Goal: Navigation & Orientation: Find specific page/section

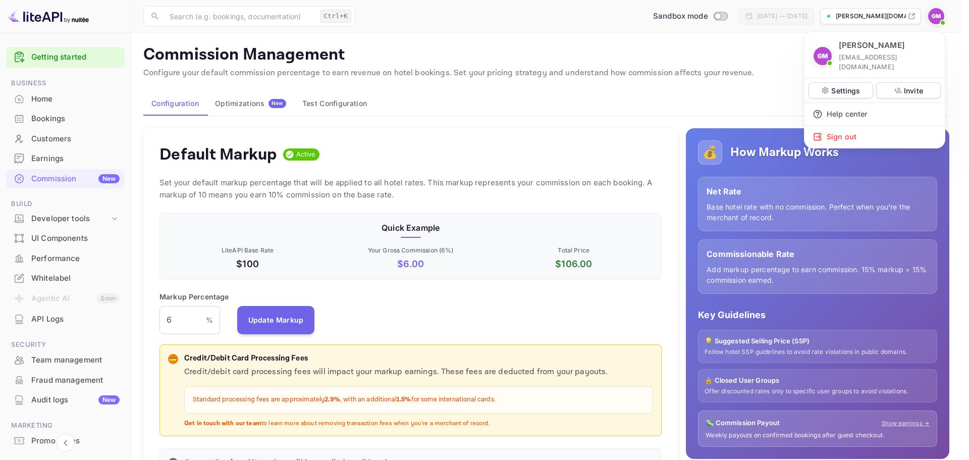
scroll to position [172, 495]
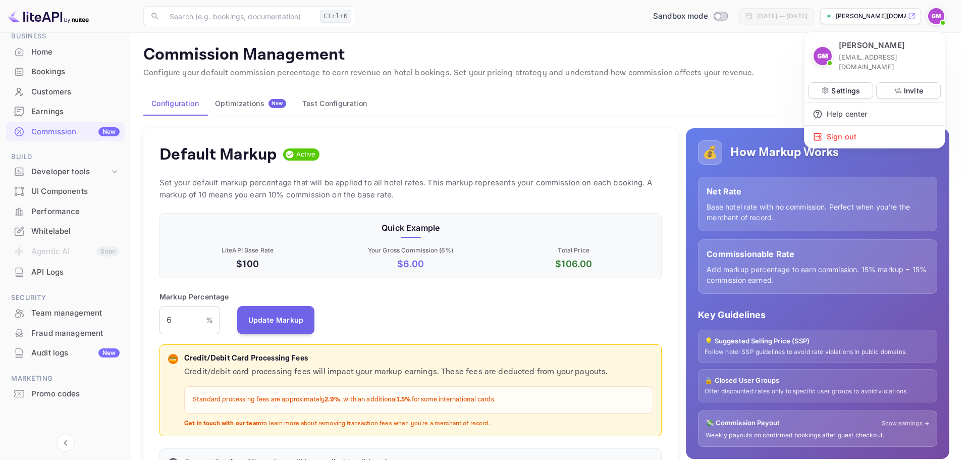
click at [50, 233] on div at bounding box center [484, 230] width 969 height 460
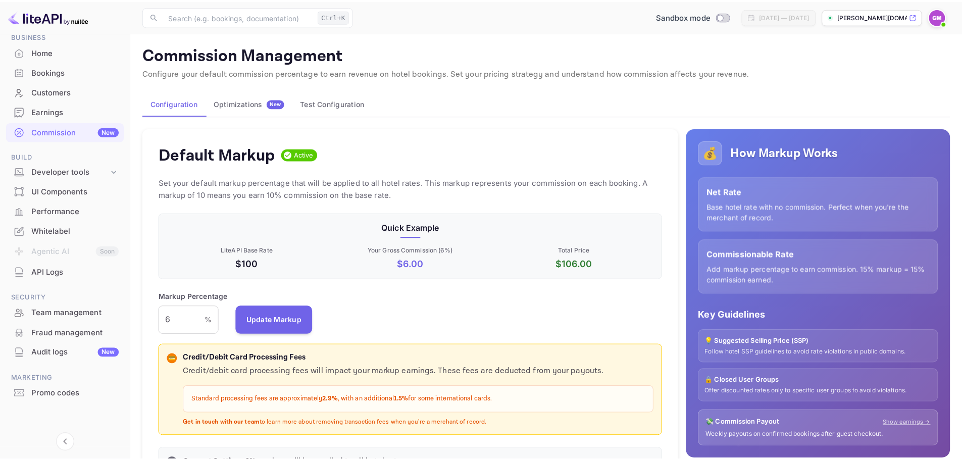
scroll to position [8, 8]
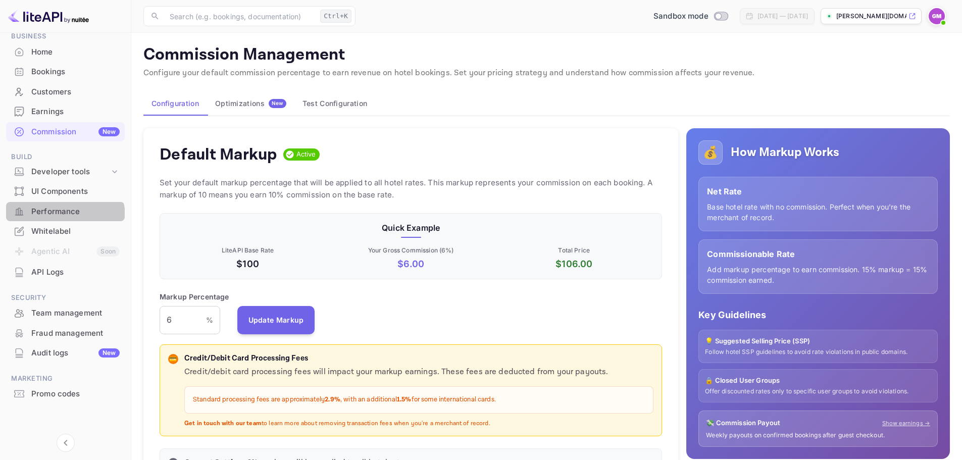
click at [51, 221] on div "Performance" at bounding box center [65, 212] width 119 height 20
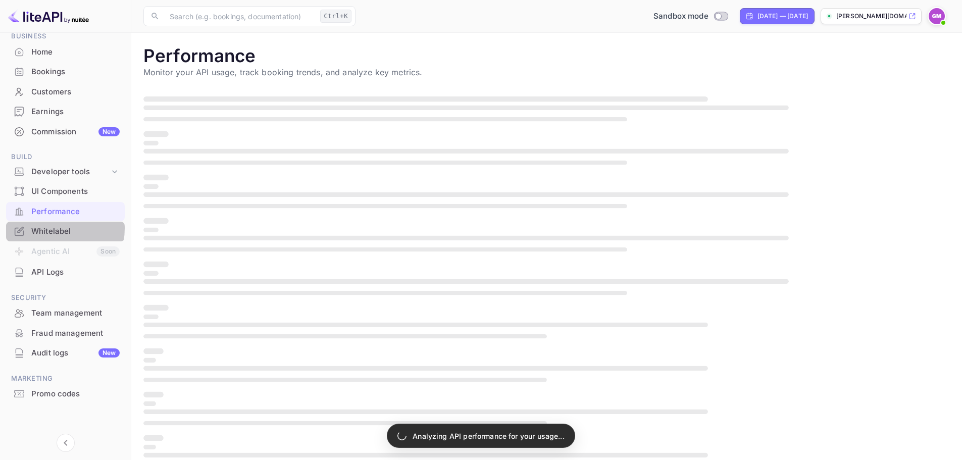
click at [52, 228] on div "Whitelabel" at bounding box center [75, 232] width 88 height 12
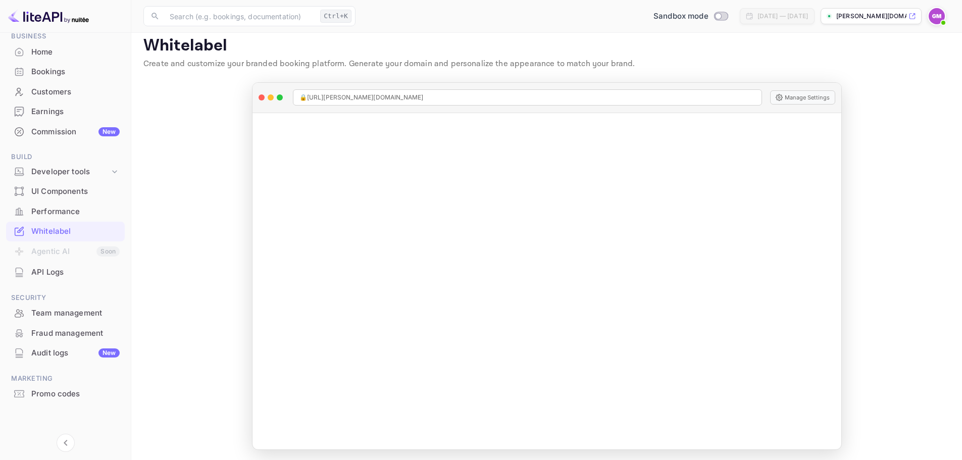
scroll to position [11, 0]
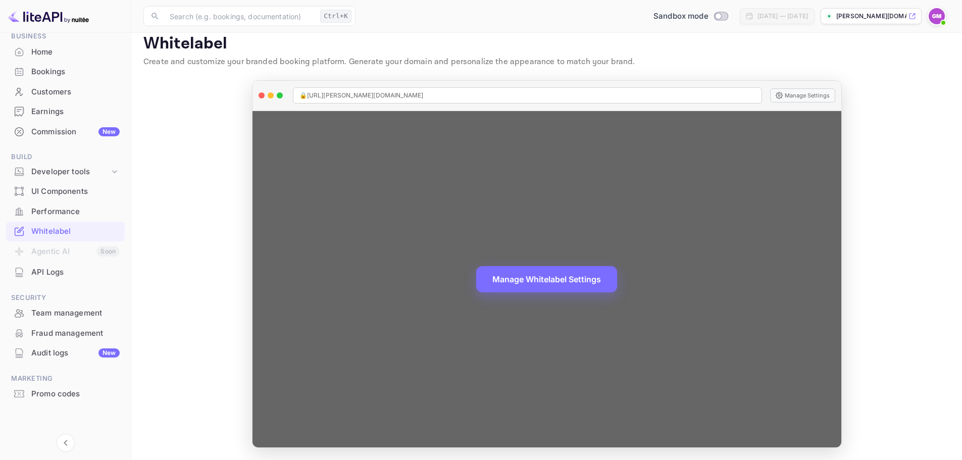
click at [787, 221] on div "Manage Whitelabel Settings" at bounding box center [546, 279] width 589 height 337
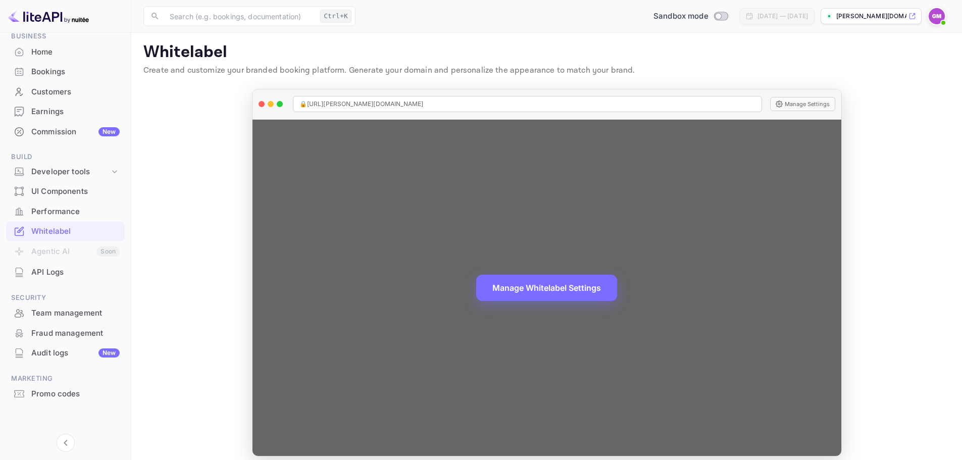
scroll to position [0, 0]
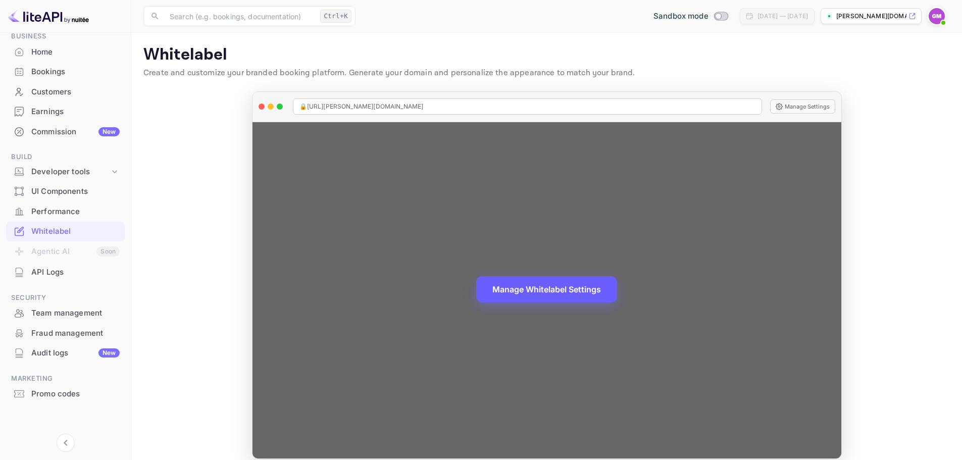
click at [599, 285] on button "Manage Whitelabel Settings" at bounding box center [546, 289] width 141 height 26
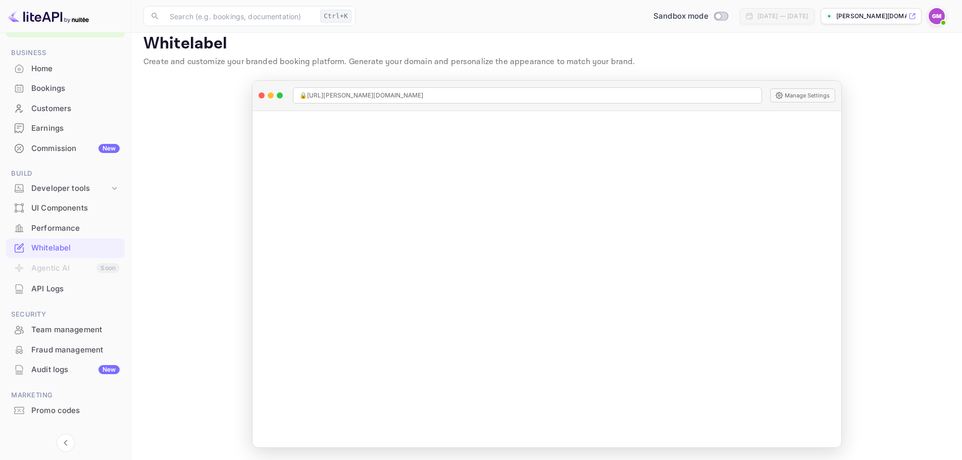
scroll to position [47, 0]
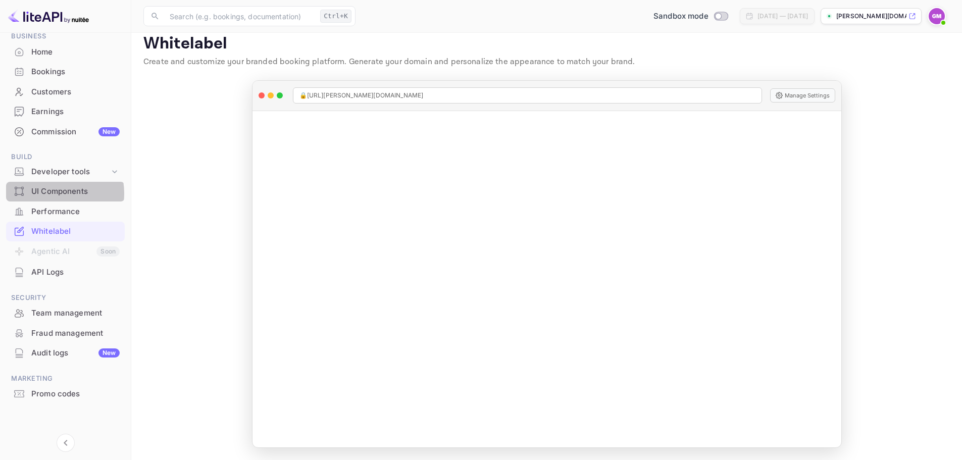
click at [49, 193] on div "UI Components" at bounding box center [75, 192] width 88 height 12
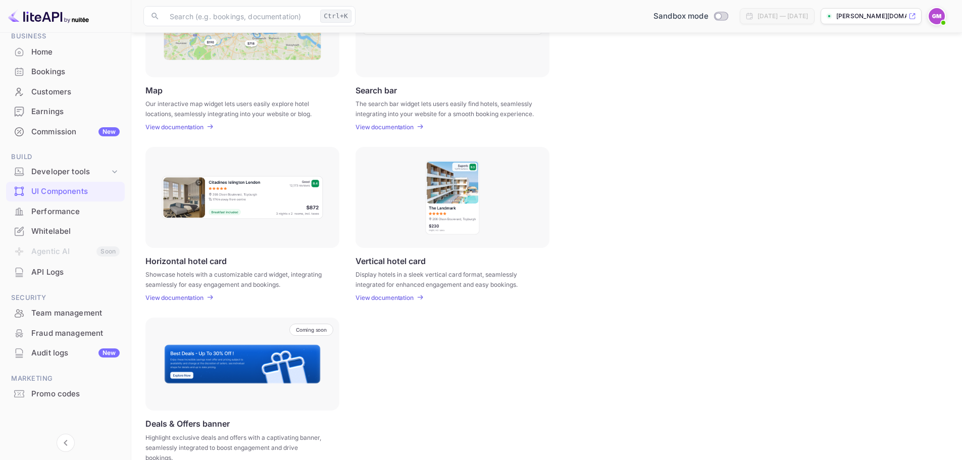
scroll to position [221, 0]
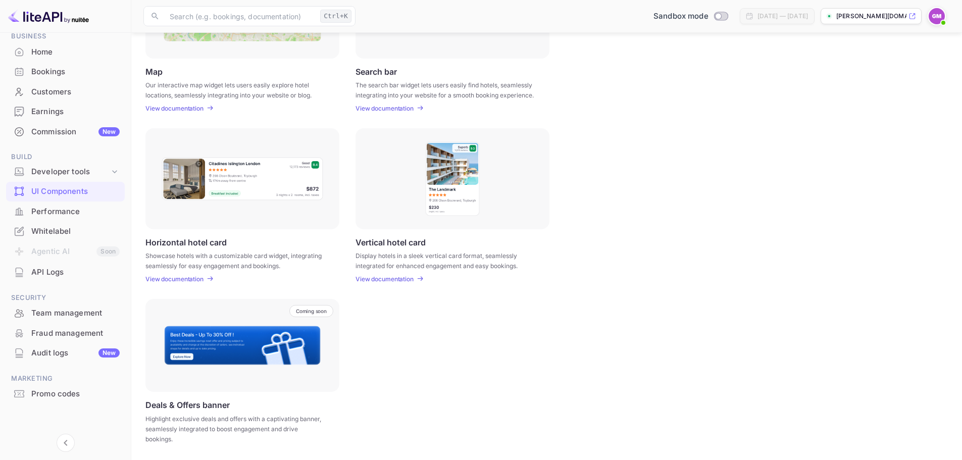
click at [283, 184] on img at bounding box center [242, 178] width 163 height 44
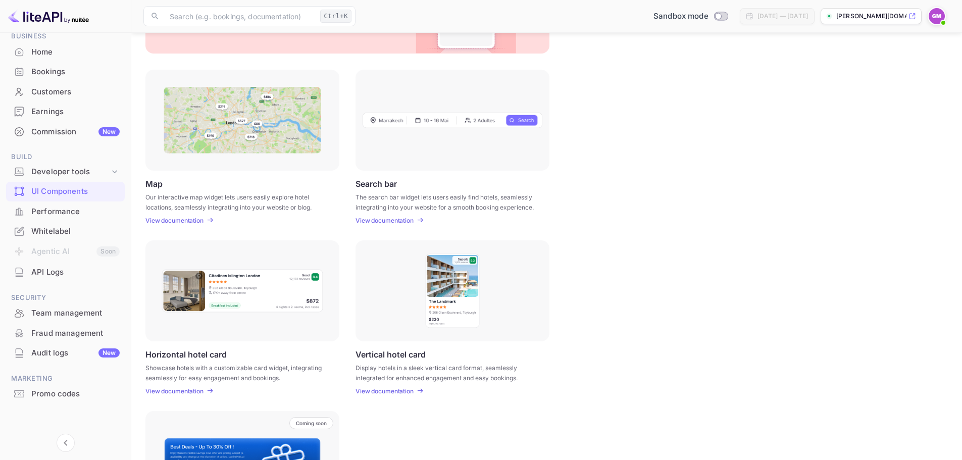
scroll to position [69, 0]
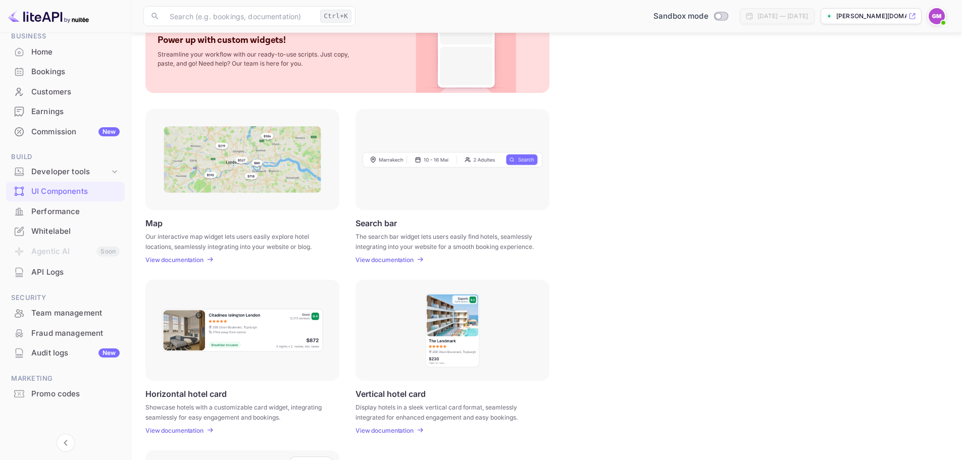
click at [204, 337] on img at bounding box center [242, 330] width 163 height 44
click at [176, 433] on p "View documentation" at bounding box center [174, 431] width 58 height 8
